Goal: Task Accomplishment & Management: Use online tool/utility

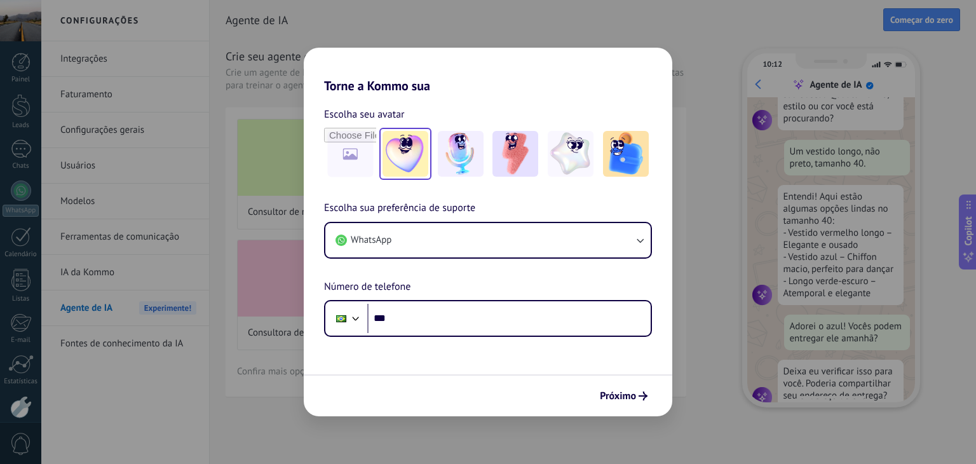
scroll to position [144, 0]
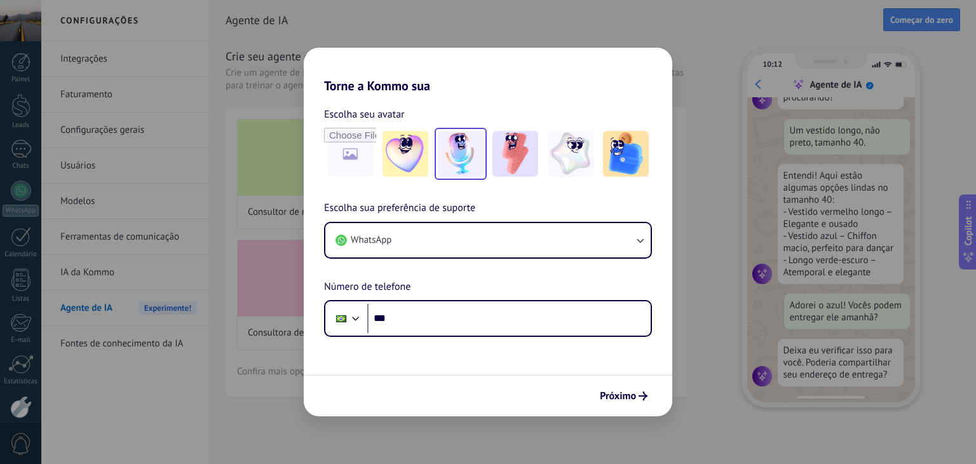
click at [464, 158] on img at bounding box center [461, 154] width 46 height 46
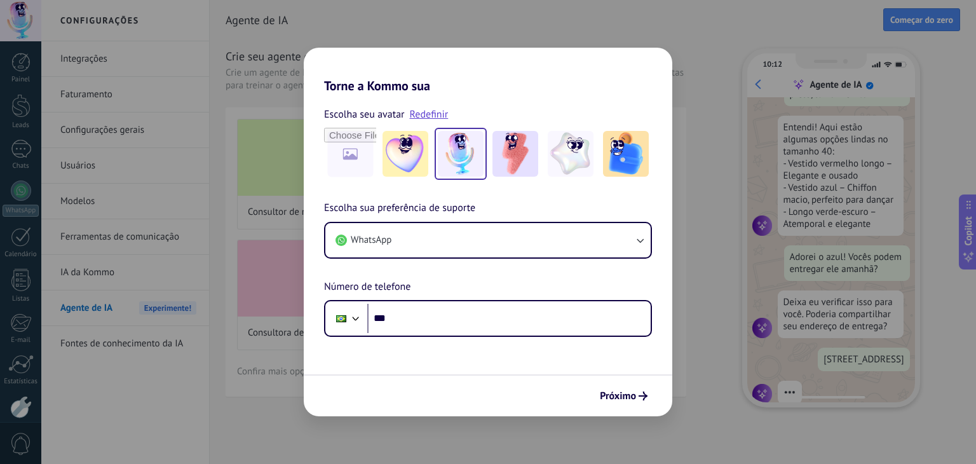
scroll to position [222, 0]
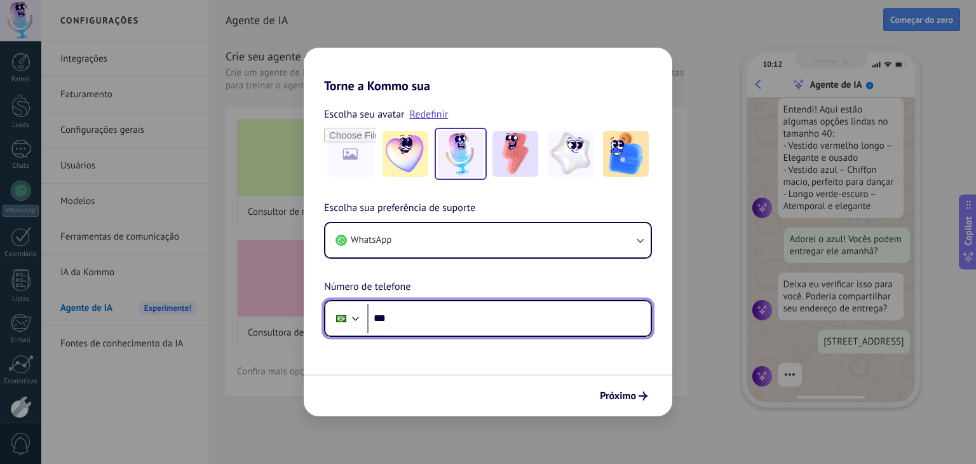
click at [447, 317] on input "***" at bounding box center [508, 318] width 283 height 29
type input "**********"
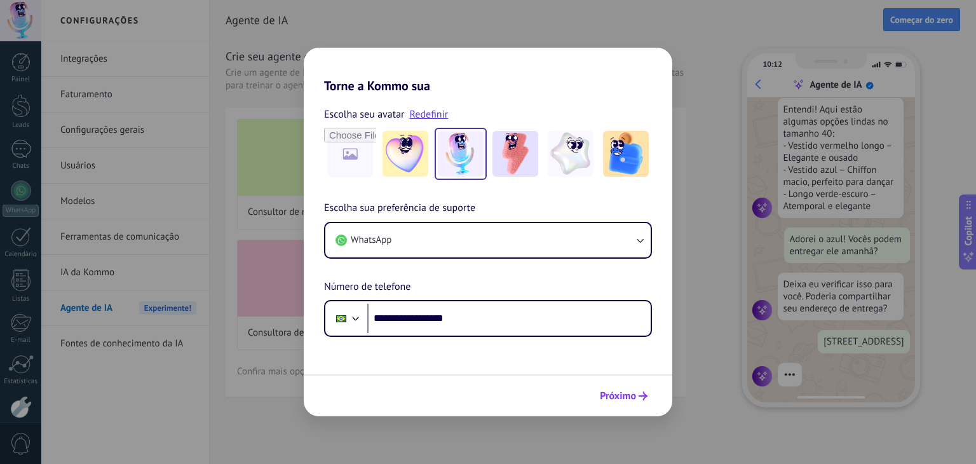
click at [621, 394] on span "Próximo" at bounding box center [618, 395] width 36 height 9
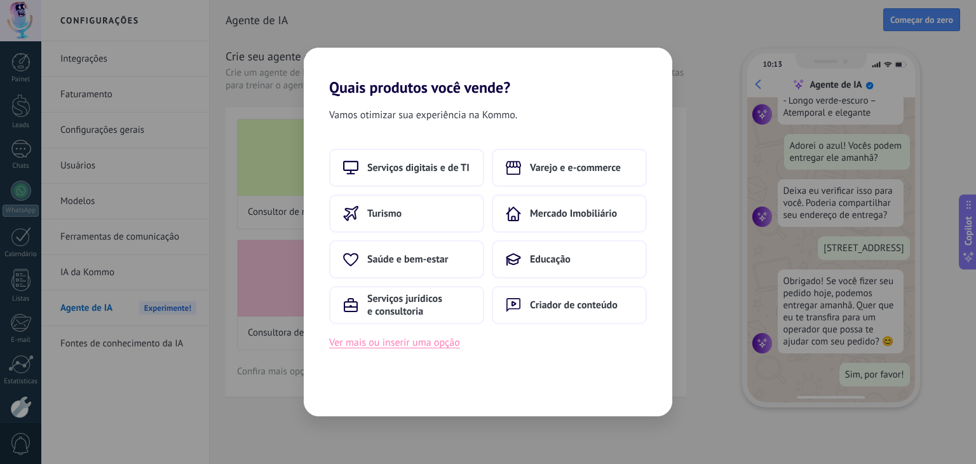
scroll to position [0, 0]
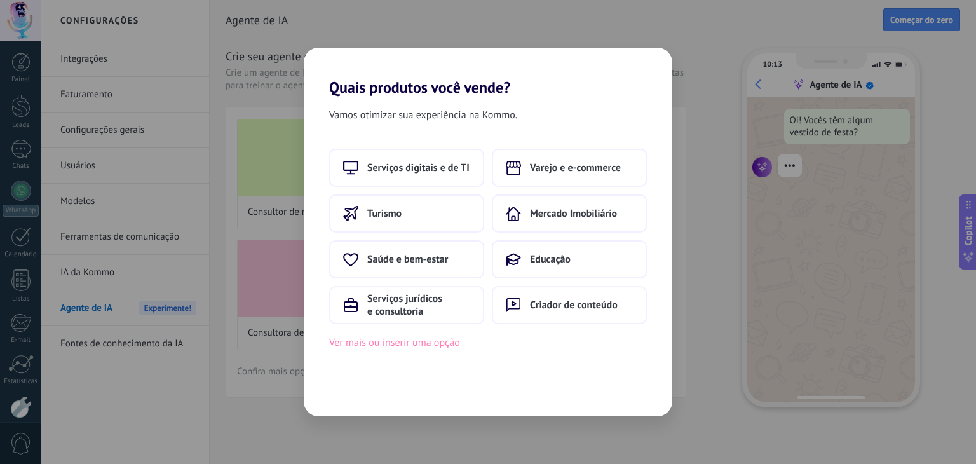
click at [428, 340] on button "Ver mais ou inserir uma opção" at bounding box center [394, 342] width 131 height 17
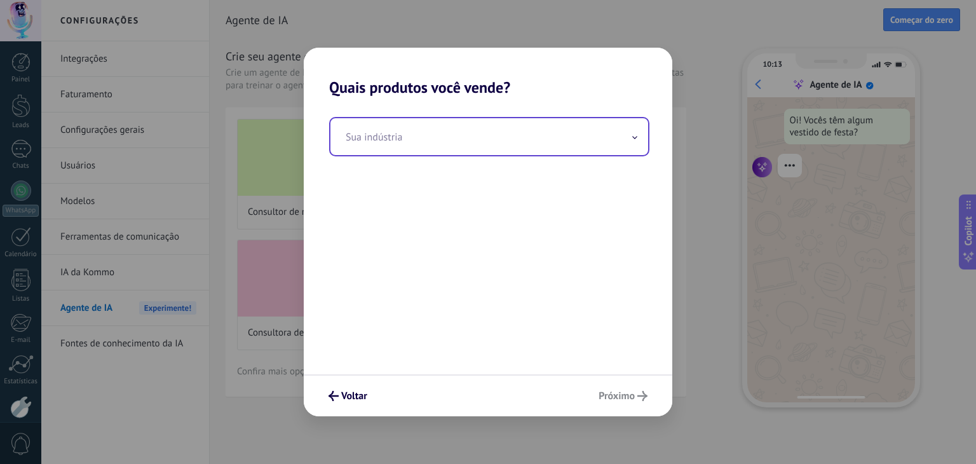
click at [403, 135] on input "text" at bounding box center [489, 136] width 318 height 37
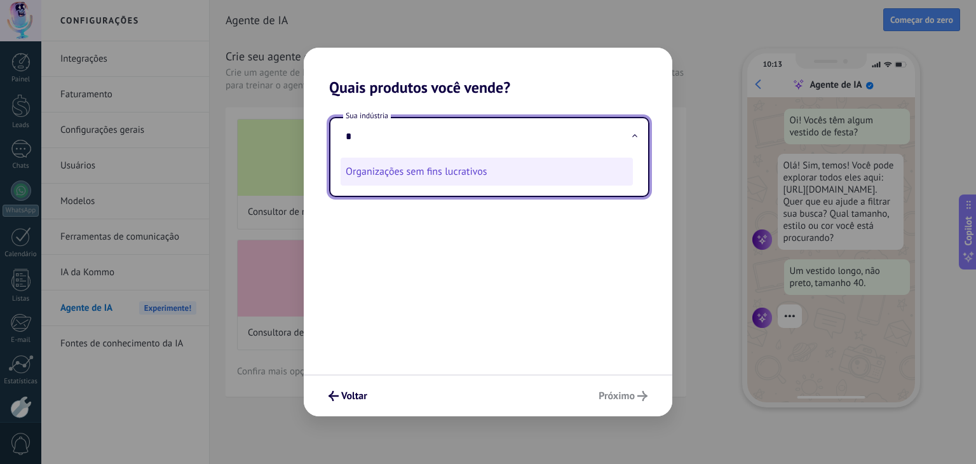
click at [447, 177] on li "Organizações sem fins lucrativos" at bounding box center [486, 172] width 292 height 28
type input "**********"
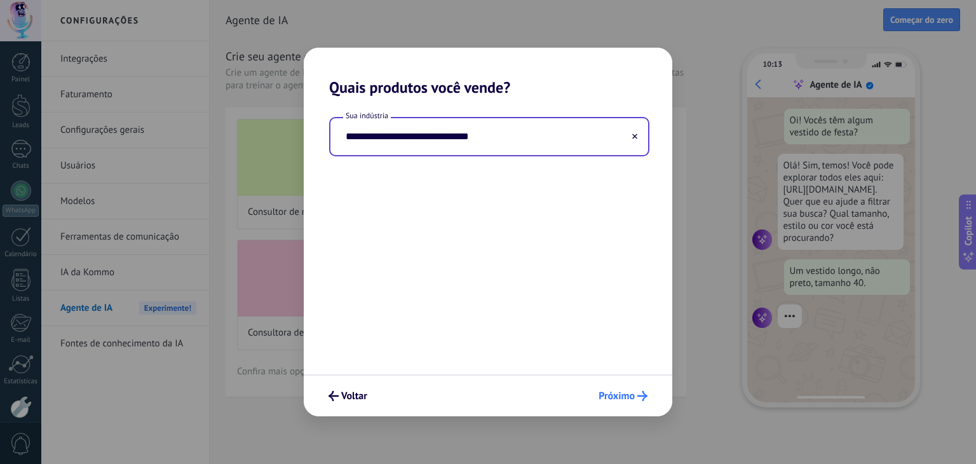
click at [625, 398] on span "Próximo" at bounding box center [616, 395] width 36 height 9
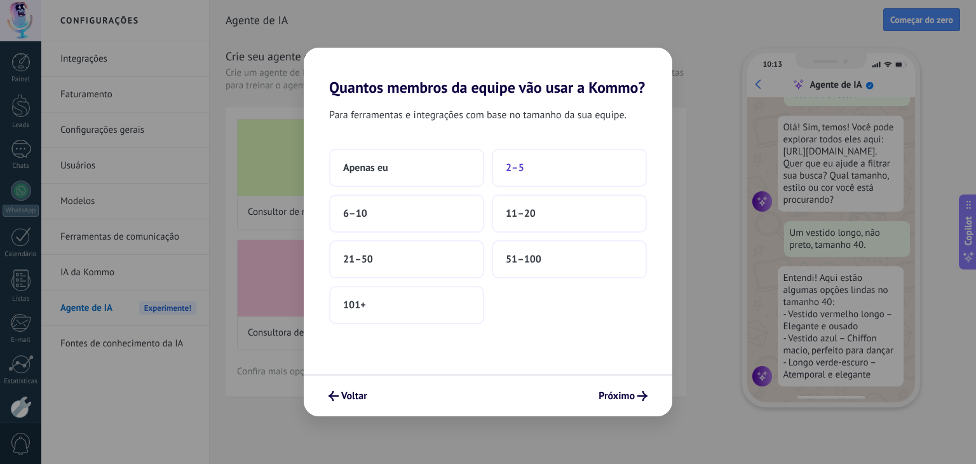
scroll to position [41, 0]
click at [528, 171] on button "2–5" at bounding box center [569, 168] width 155 height 38
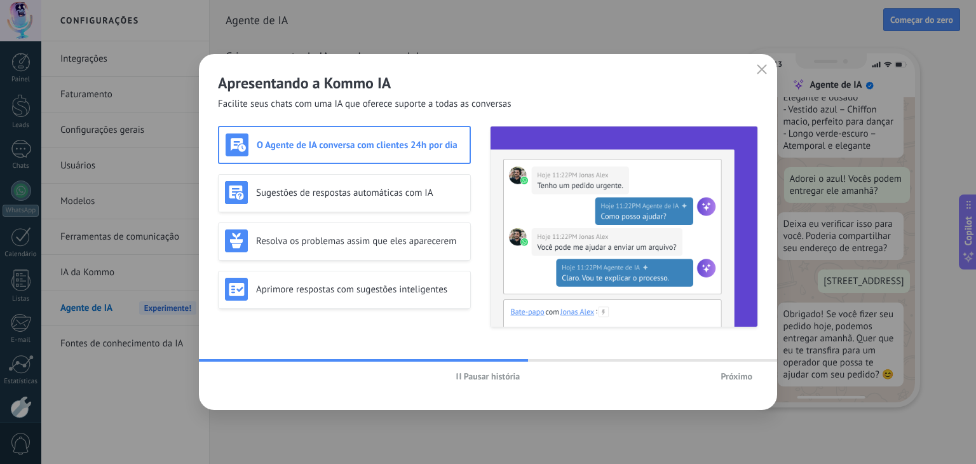
scroll to position [316, 0]
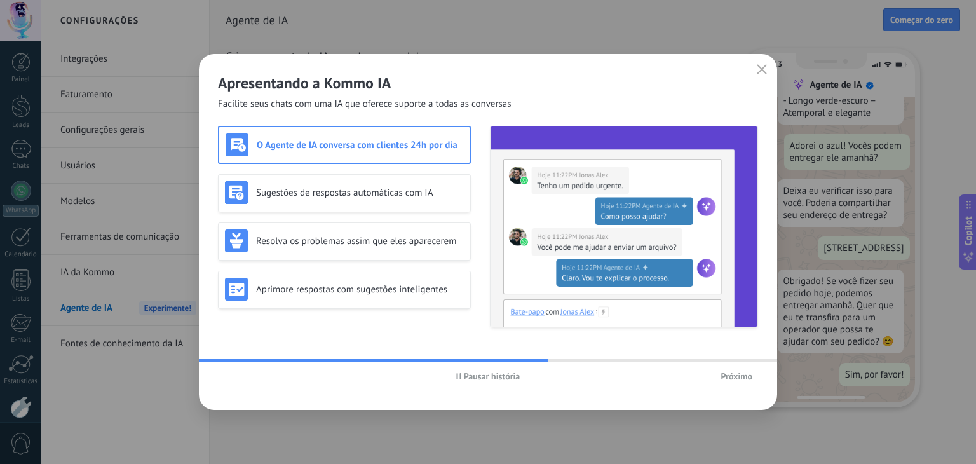
click at [376, 154] on div "O Agente de IA conversa com clientes 24h por dia" at bounding box center [344, 144] width 238 height 23
click at [380, 193] on h3 "Sugestões de respostas automáticas com IA" at bounding box center [360, 193] width 208 height 12
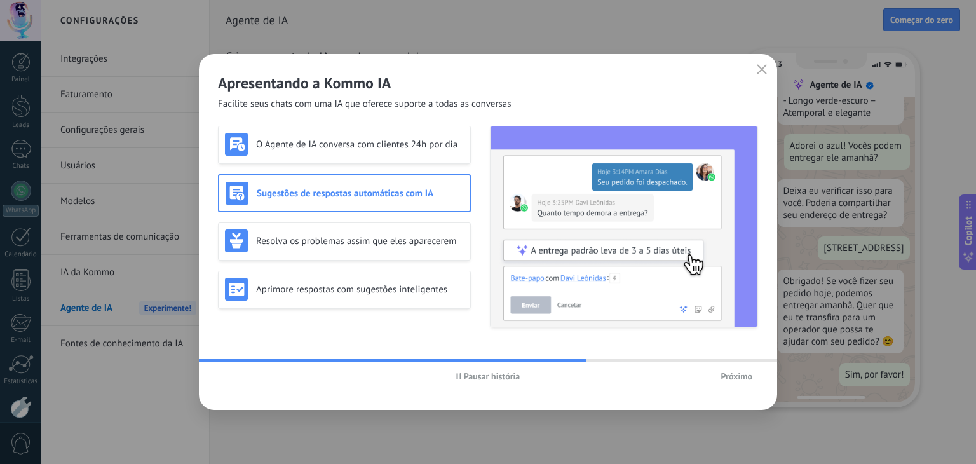
scroll to position [0, 0]
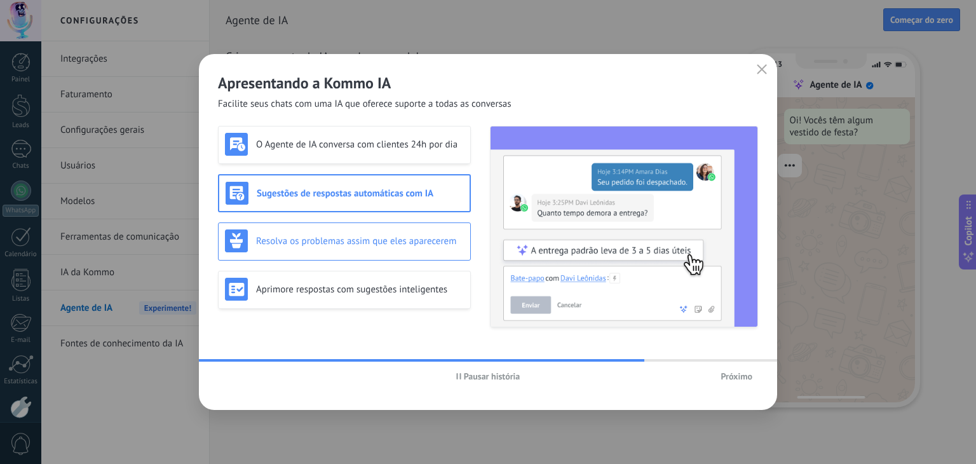
click at [374, 239] on h3 "Resolva os problemas assim que eles aparecerem" at bounding box center [360, 241] width 208 height 12
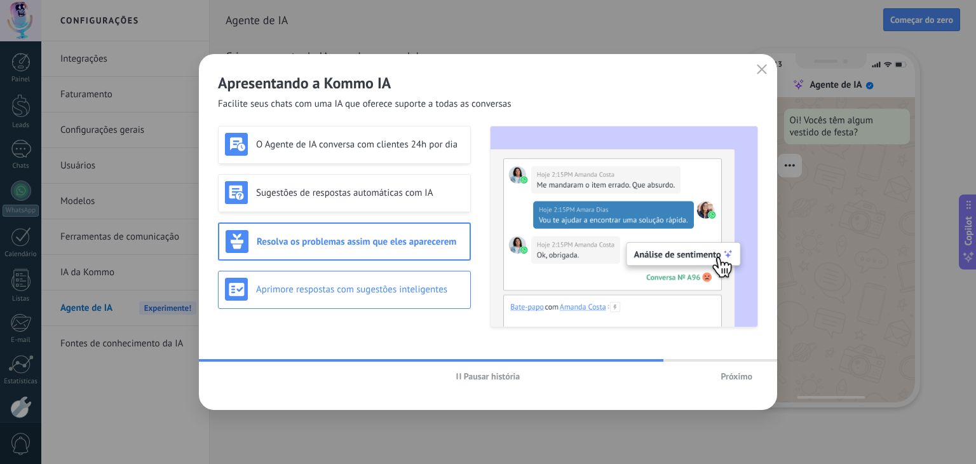
click at [373, 290] on h3 "Aprimore respostas com sugestões inteligentes" at bounding box center [360, 289] width 208 height 12
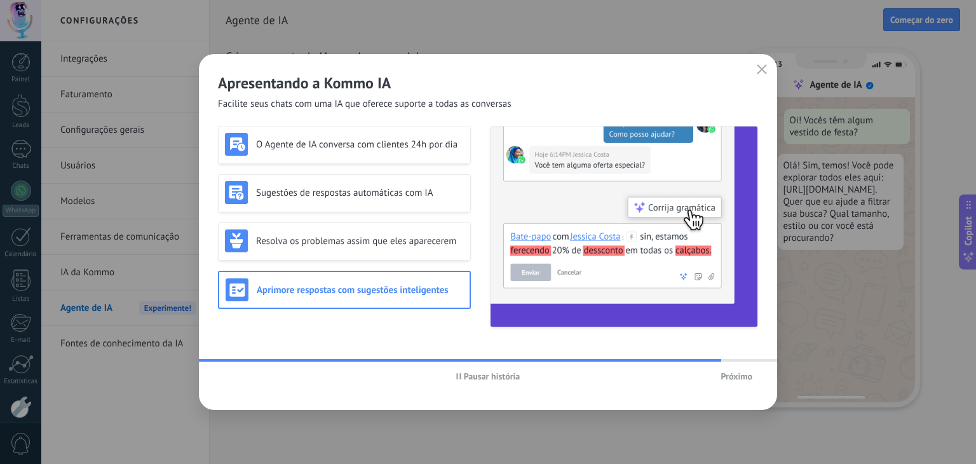
click at [738, 377] on span "Próximo" at bounding box center [736, 376] width 32 height 9
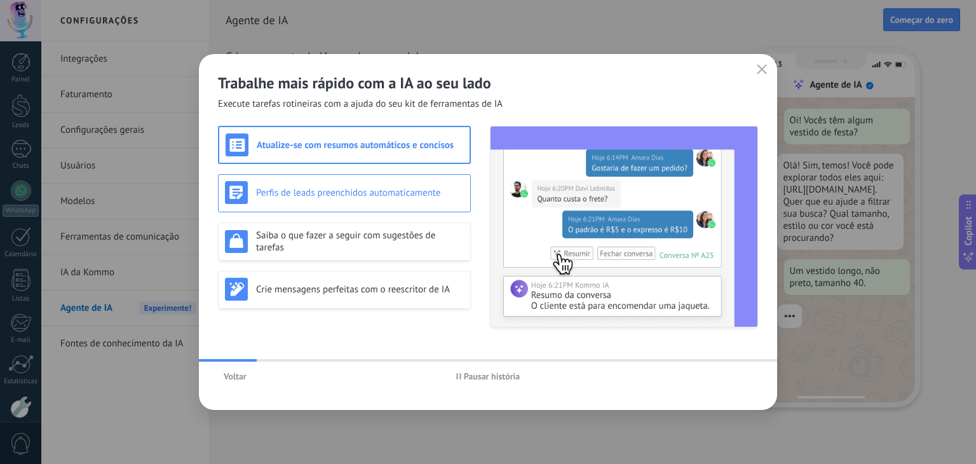
click at [361, 187] on h3 "Perfis de leads preenchidos automaticamente" at bounding box center [360, 193] width 208 height 12
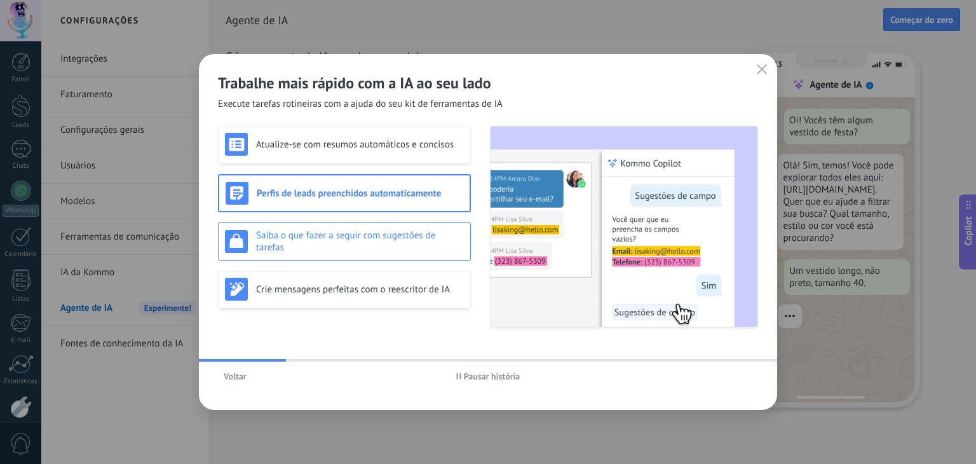
click at [353, 234] on h3 "Saiba o que fazer a seguir com sugestões de tarefas" at bounding box center [360, 241] width 208 height 24
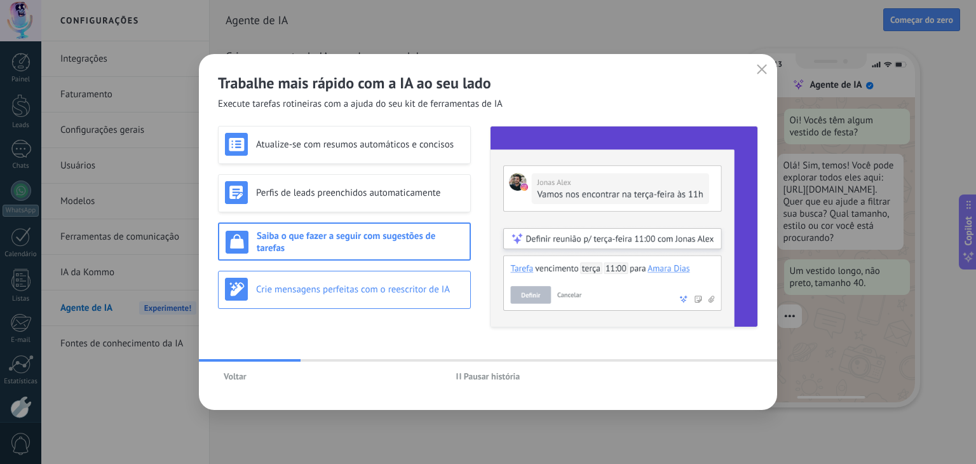
click at [354, 286] on h3 "Crie mensagens perfeitas com o reescritor de IA" at bounding box center [360, 289] width 208 height 12
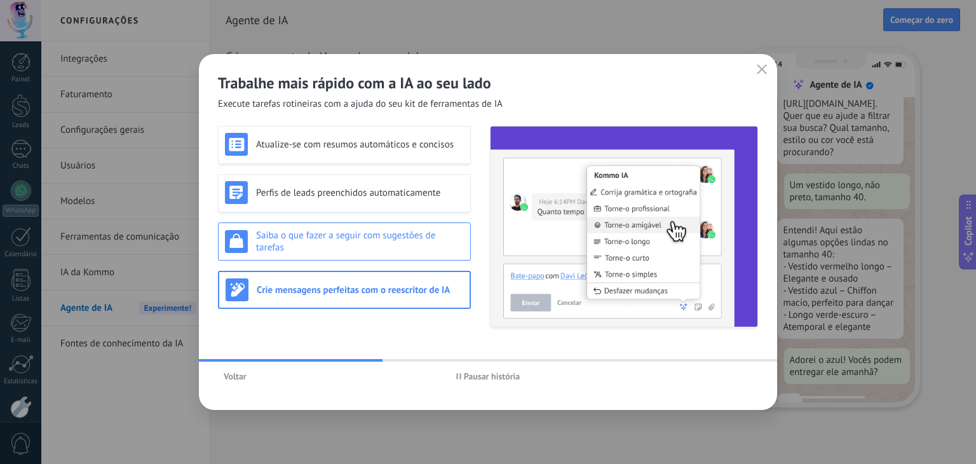
scroll to position [119, 0]
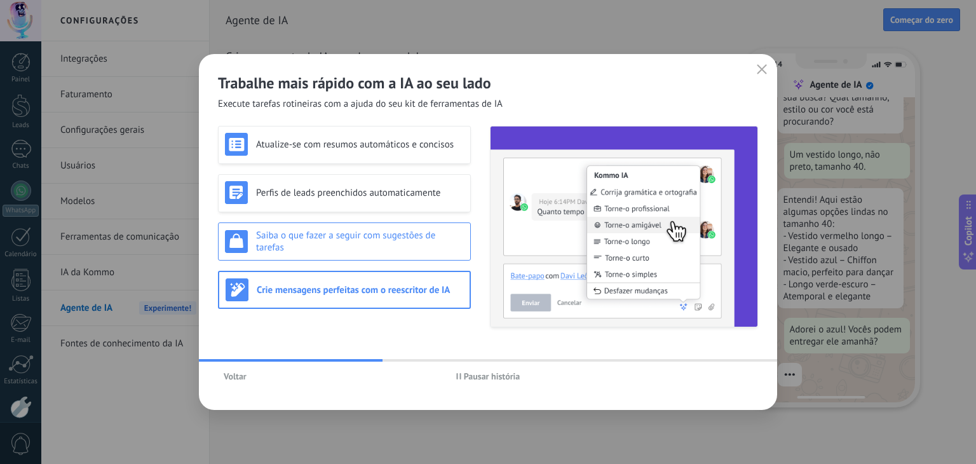
click at [372, 245] on h3 "Saiba o que fazer a seguir com sugestões de tarefas" at bounding box center [360, 241] width 208 height 24
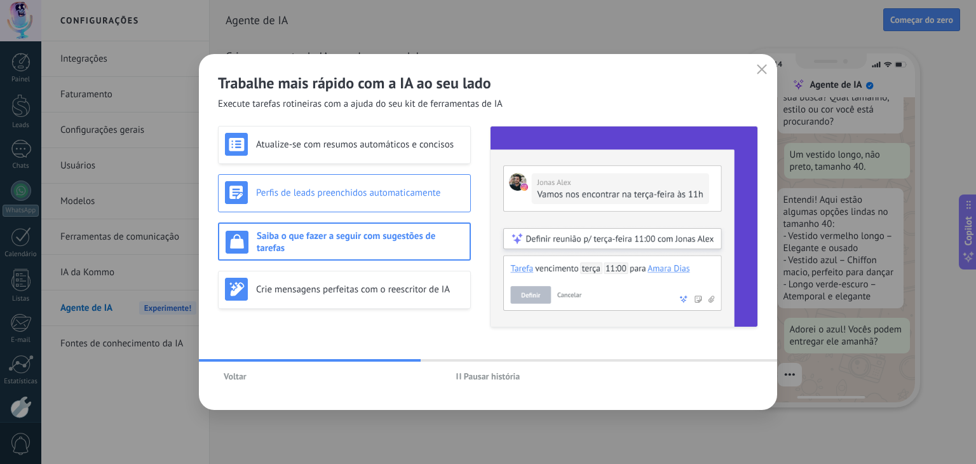
click at [382, 194] on h3 "Perfis de leads preenchidos automaticamente" at bounding box center [360, 193] width 208 height 12
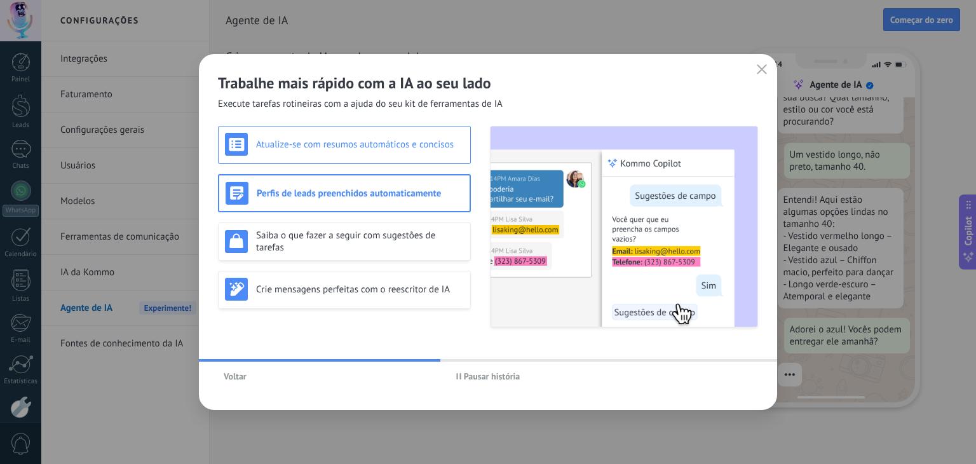
click at [389, 145] on h3 "Atualize-se com resumos automáticos e concisos" at bounding box center [360, 144] width 208 height 12
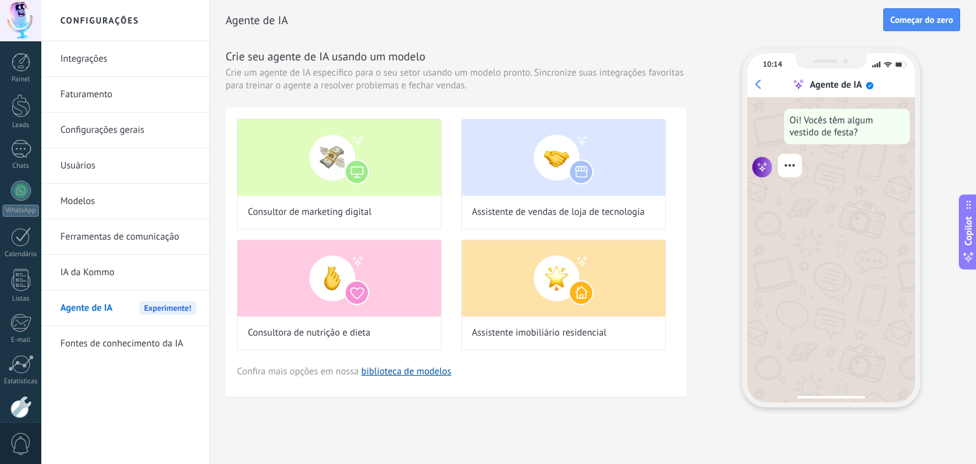
scroll to position [64, 0]
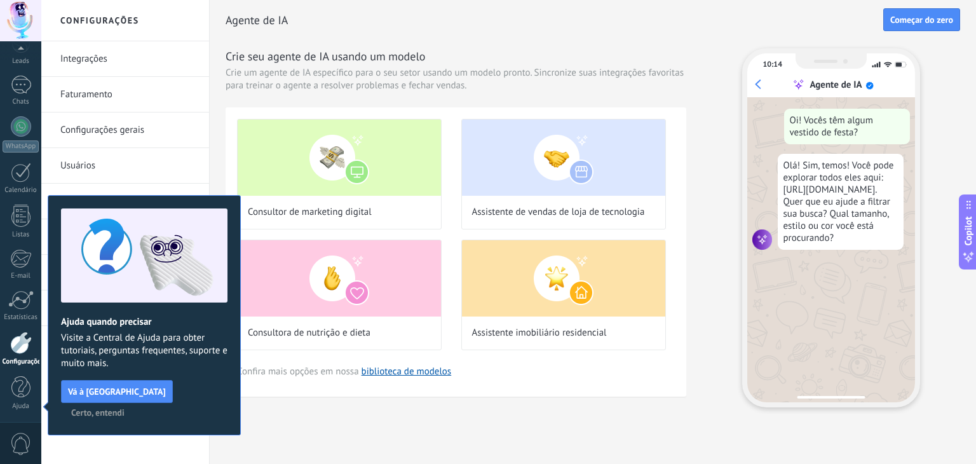
click at [124, 408] on span "Certo, entendi" at bounding box center [97, 412] width 53 height 9
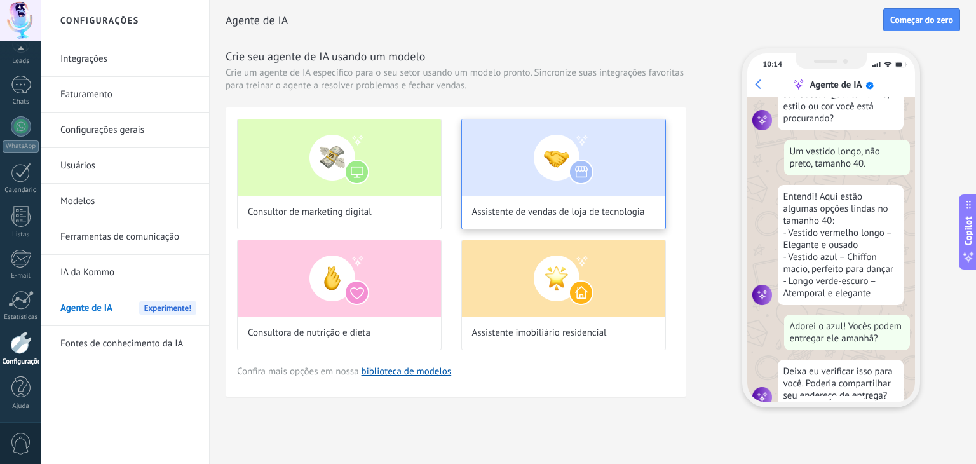
scroll to position [144, 0]
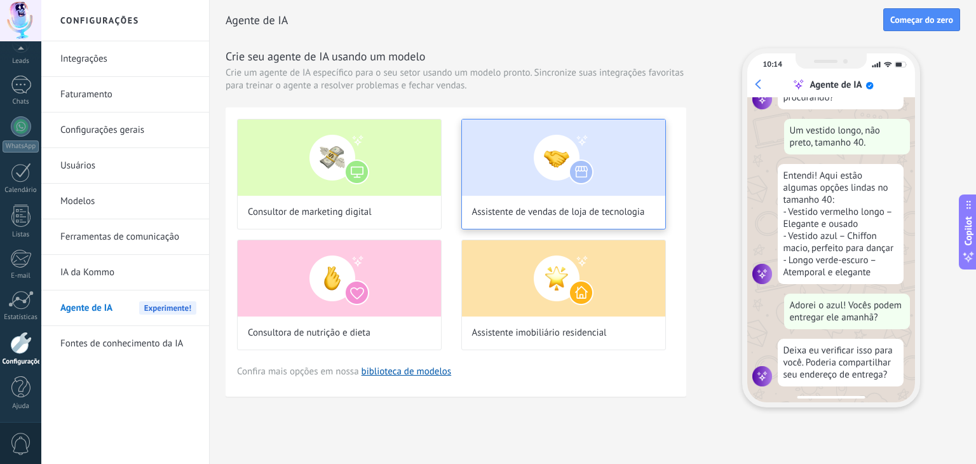
click at [521, 195] on div "Assistente de vendas de loja de tecnologia" at bounding box center [563, 174] width 205 height 111
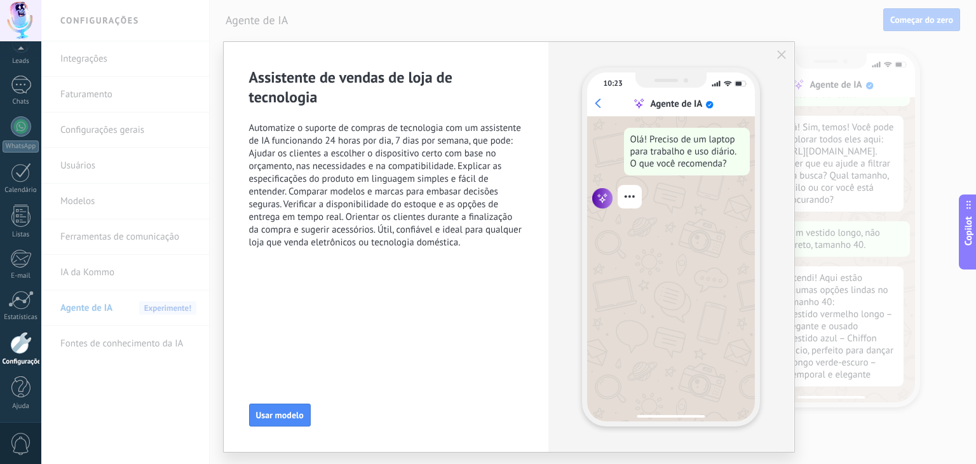
scroll to position [41, 0]
